Goal: Communication & Community: Answer question/provide support

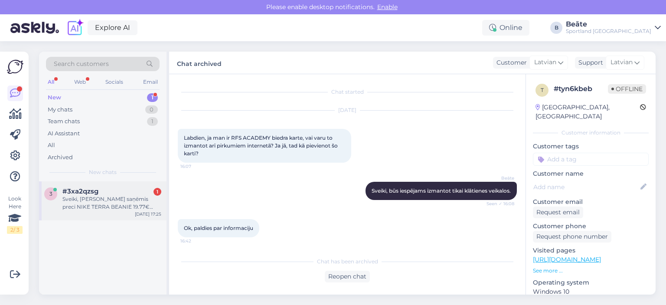
click at [92, 193] on span "#3xa2qzsg" at bounding box center [80, 191] width 36 height 8
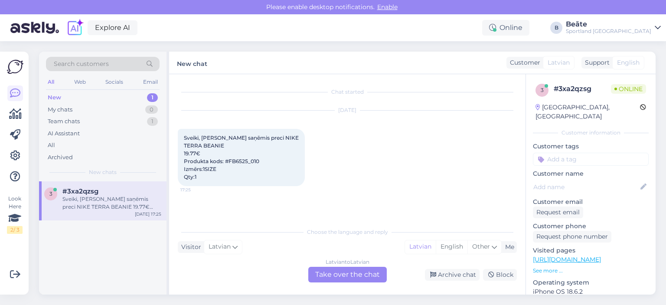
click at [330, 275] on div "Latvian to Latvian Take over the chat" at bounding box center [347, 275] width 78 height 16
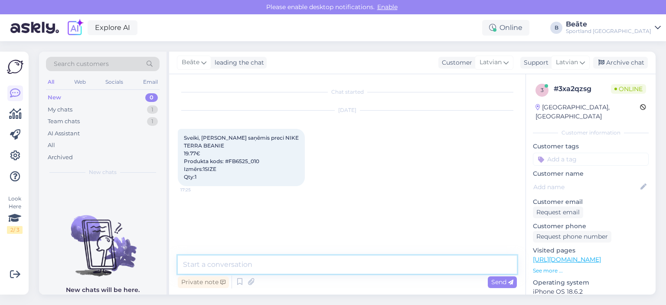
click at [336, 265] on textarea at bounding box center [347, 264] width 339 height 18
type textarea "Sveiki, kāds ir pasūtījuma numurs?"
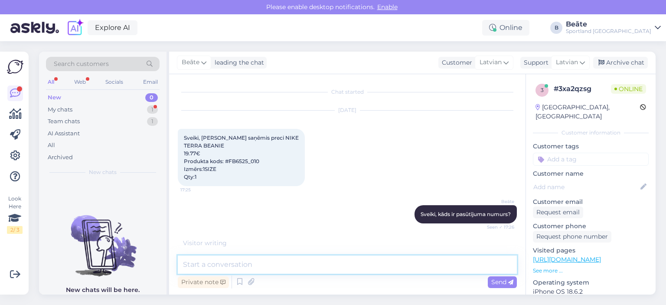
scroll to position [31, 0]
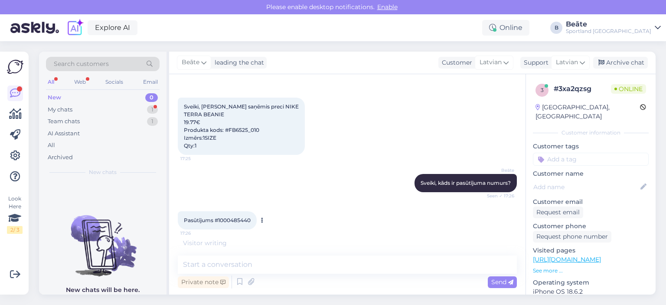
click at [231, 219] on span "Pasūtījums #1000485440" at bounding box center [217, 220] width 67 height 7
copy div "1000485440 17:26"
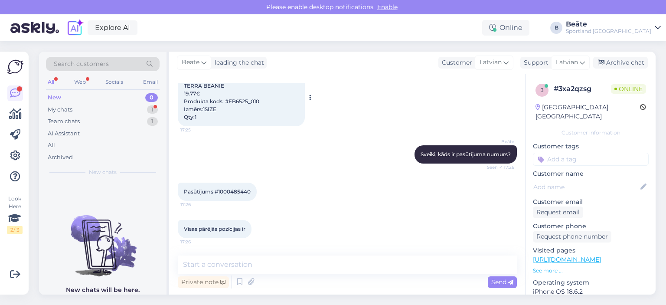
click at [234, 99] on span "Sveiki, [PERSON_NAME] saņēmis preci NIKE TERRA BEANIE 19.77€ Produkta kods: #FB…" at bounding box center [241, 98] width 115 height 46
copy span "FB6525_010"
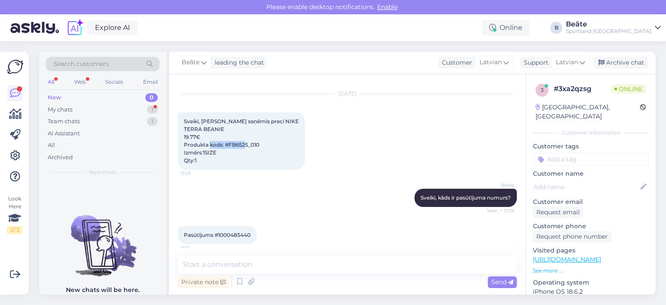
scroll to position [59, 0]
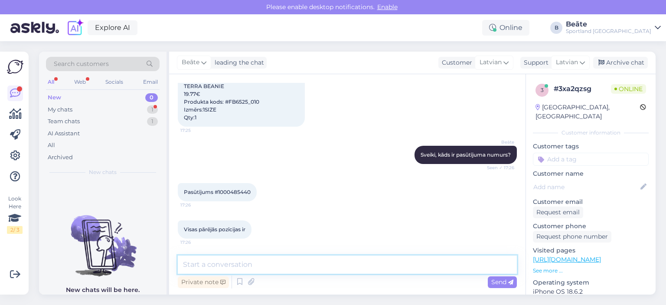
click at [328, 272] on textarea at bounding box center [347, 264] width 339 height 18
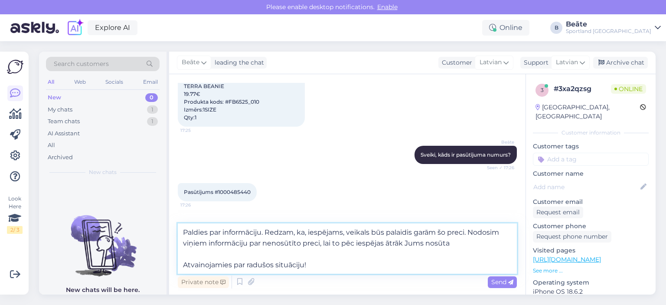
type textarea "Paldies par informāciju. Redzam, ka, iespējams, veikals būs palaidis garām šo p…"
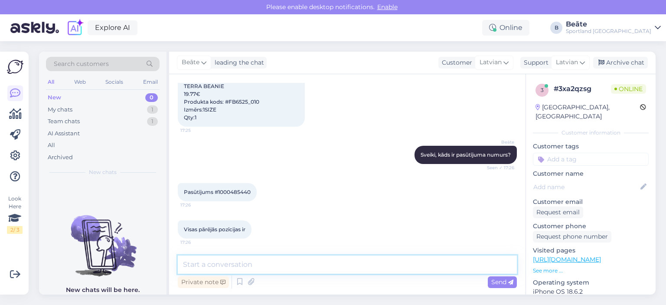
scroll to position [128, 0]
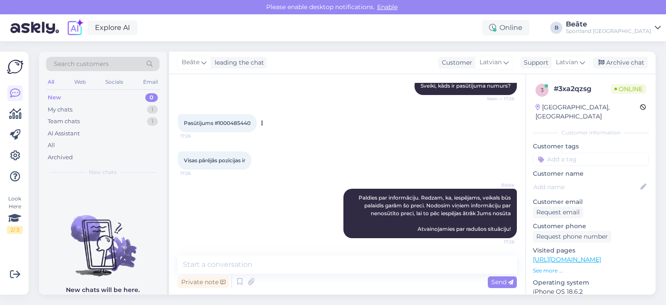
click at [242, 121] on span "Pasūtījums #1000485440" at bounding box center [217, 123] width 67 height 7
copy div "1000485440 17:26"
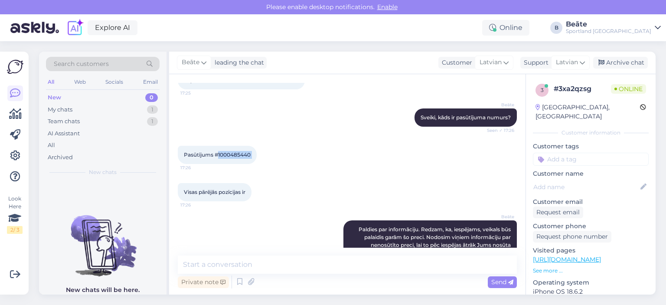
scroll to position [42, 0]
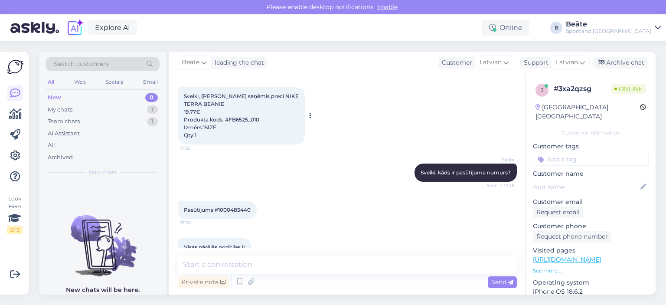
click at [243, 119] on span "Sveiki, [PERSON_NAME] saņēmis preci NIKE TERRA BEANIE 19.77€ Produkta kods: #FB…" at bounding box center [241, 116] width 115 height 46
copy span "FB6525_010"
click at [611, 64] on div "Archive chat" at bounding box center [620, 63] width 55 height 12
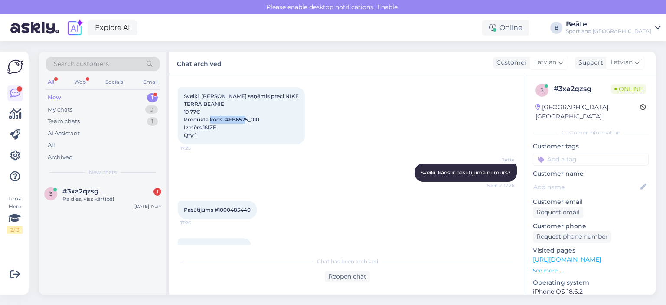
scroll to position [168, 0]
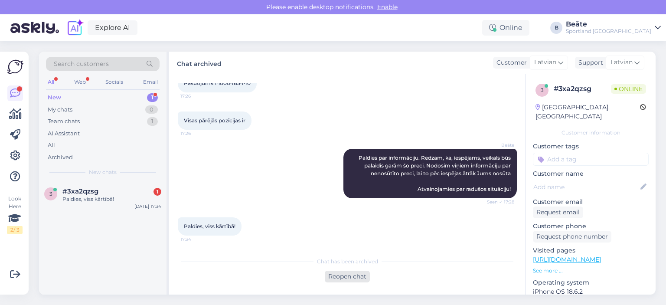
click at [355, 273] on div "Reopen chat" at bounding box center [347, 277] width 45 height 12
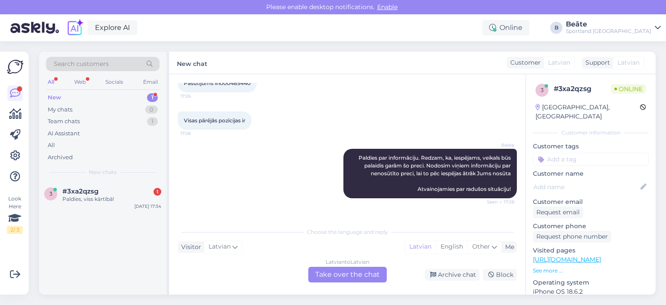
scroll to position [178, 0]
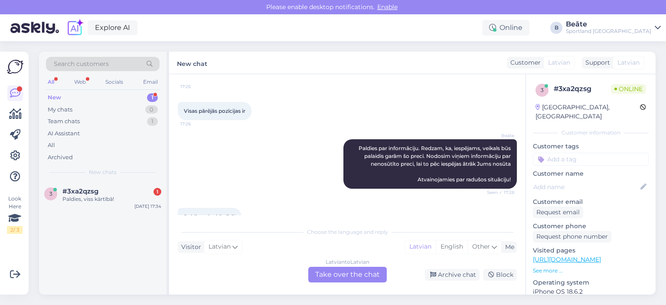
click at [370, 273] on div "Latvian to Latvian Take over the chat" at bounding box center [347, 275] width 78 height 16
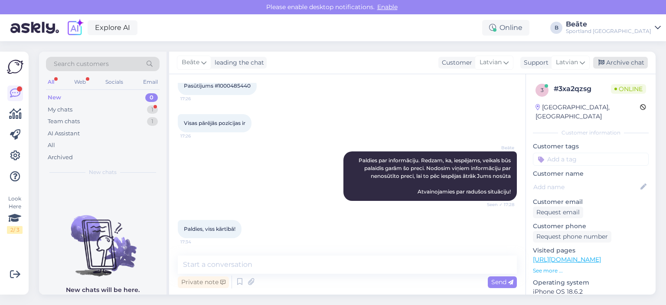
click at [612, 62] on div "Archive chat" at bounding box center [620, 63] width 55 height 12
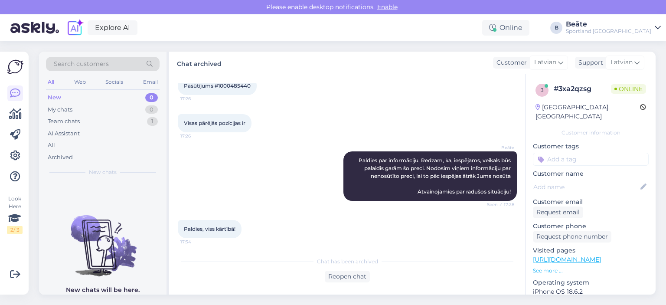
scroll to position [168, 0]
